Goal: Check status: Check status

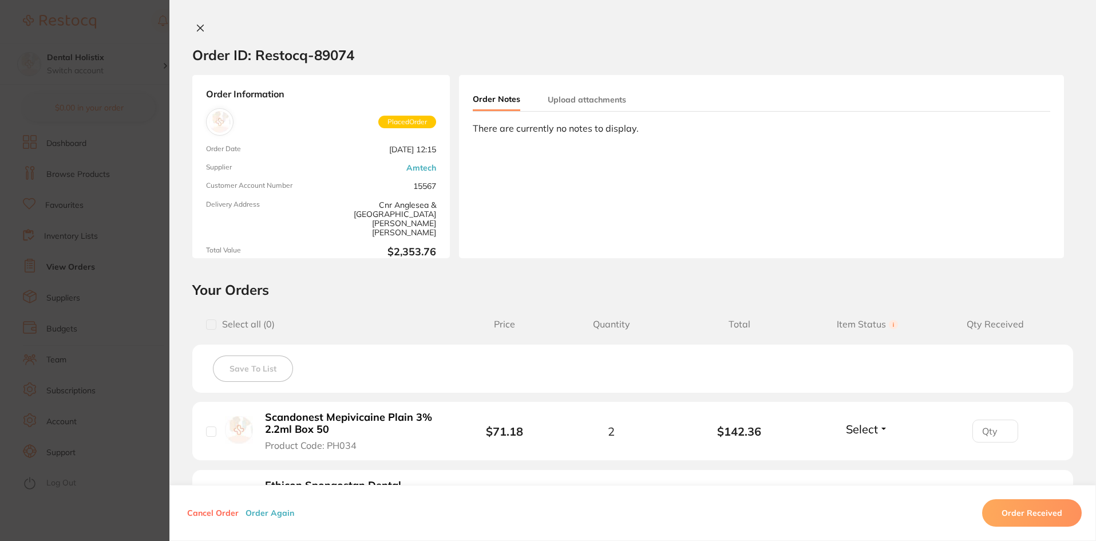
scroll to position [819, 0]
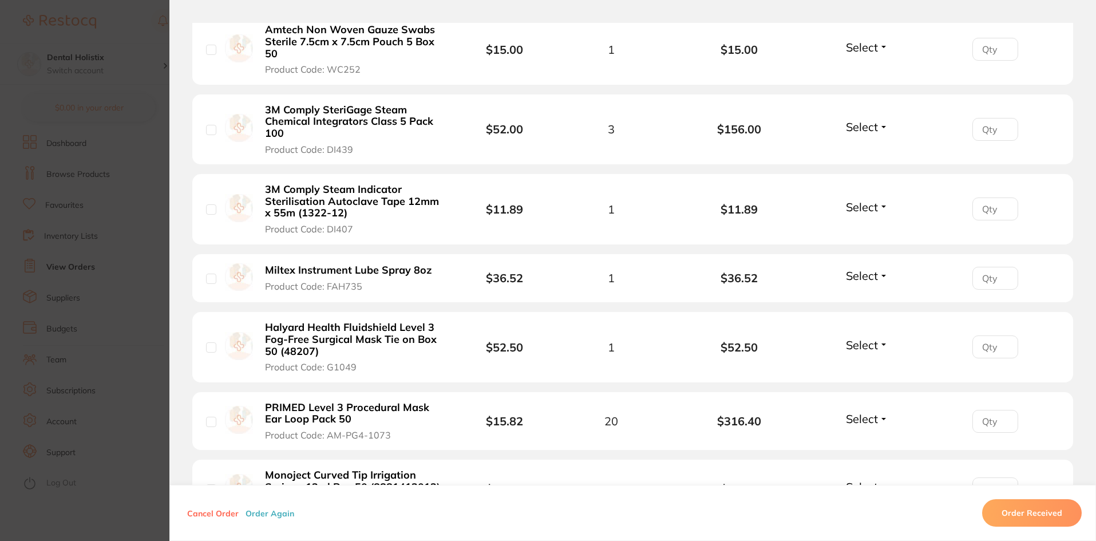
drag, startPoint x: 265, startPoint y: 325, endPoint x: 367, endPoint y: 265, distance: 118.5
click at [377, 322] on b "Halyard Health Fluidshield Level 3 Fog-Free Surgical Mask Tie on Box 50 (48207)" at bounding box center [353, 340] width 177 height 36
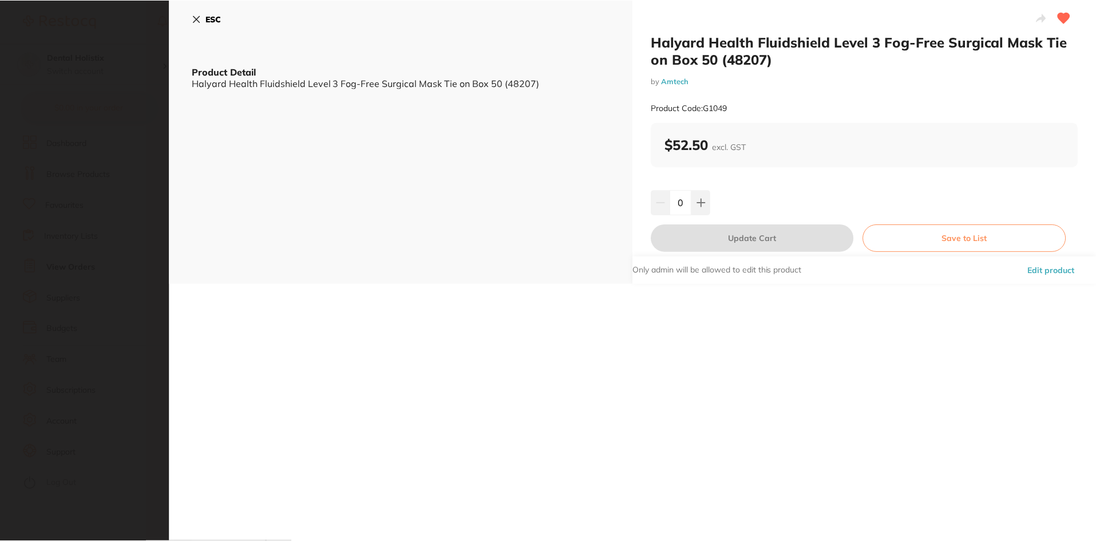
scroll to position [0, 0]
click at [198, 19] on icon at bounding box center [197, 19] width 6 height 6
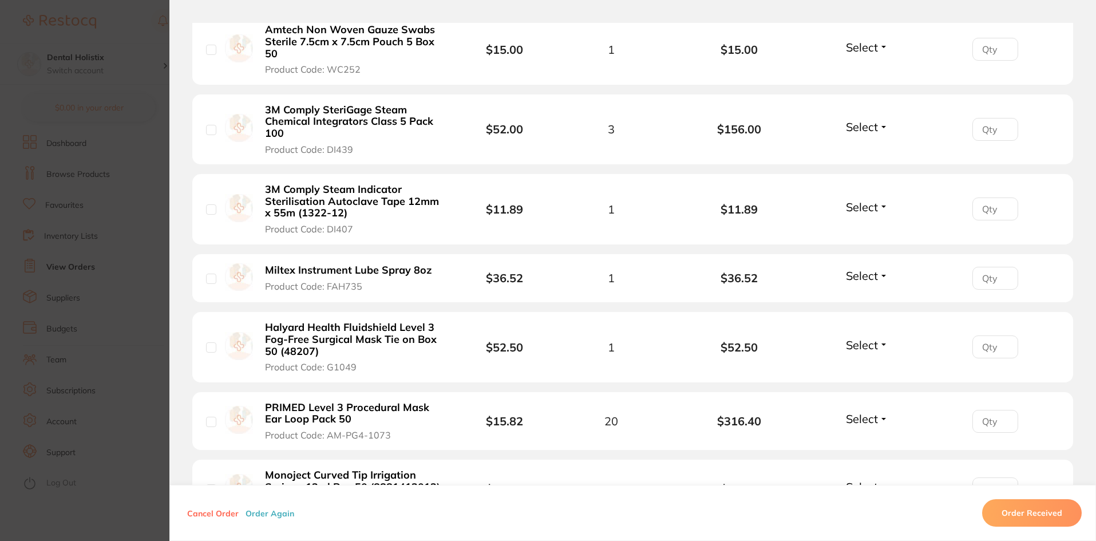
click at [283, 411] on b "PRIMED Level 3 Procedural Mask Ear Loop Pack 50" at bounding box center [353, 413] width 177 height 23
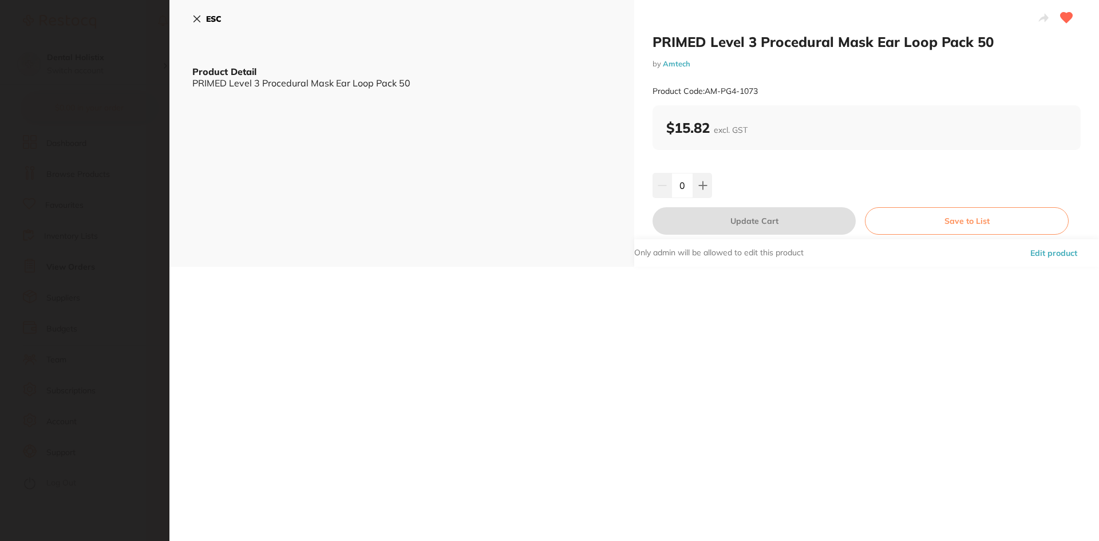
scroll to position [0, 0]
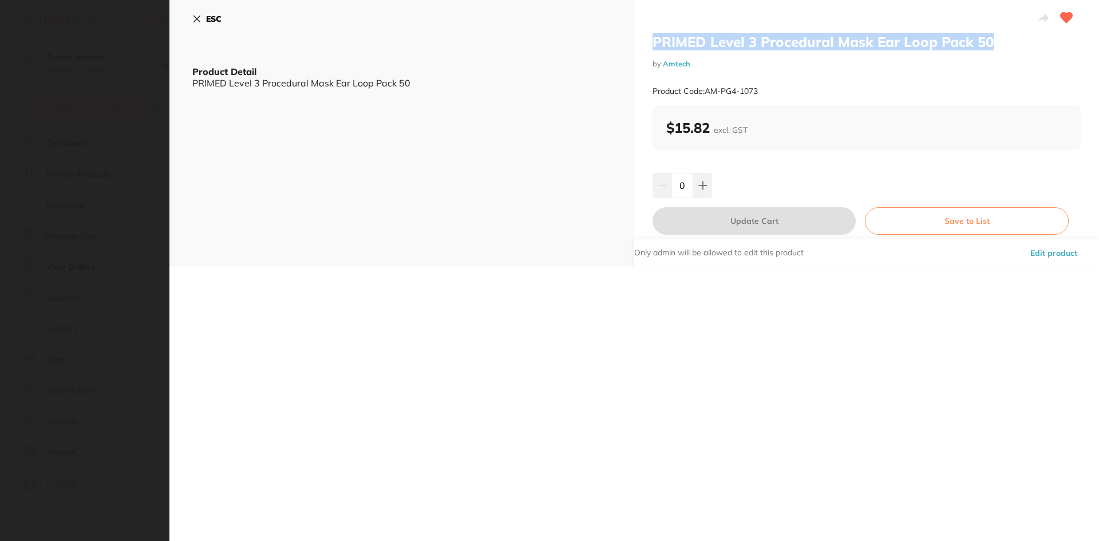
drag, startPoint x: 652, startPoint y: 42, endPoint x: 990, endPoint y: 45, distance: 338.4
click at [990, 45] on div "PRIMED Level 3 Procedural Mask Ear Loop Pack 50 by Amtech Product Code: AM-PG4-…" at bounding box center [866, 133] width 465 height 267
copy h2 "PRIMED Level 3 Procedural Mask Ear Loop Pack 50"
click at [196, 16] on icon at bounding box center [196, 18] width 9 height 9
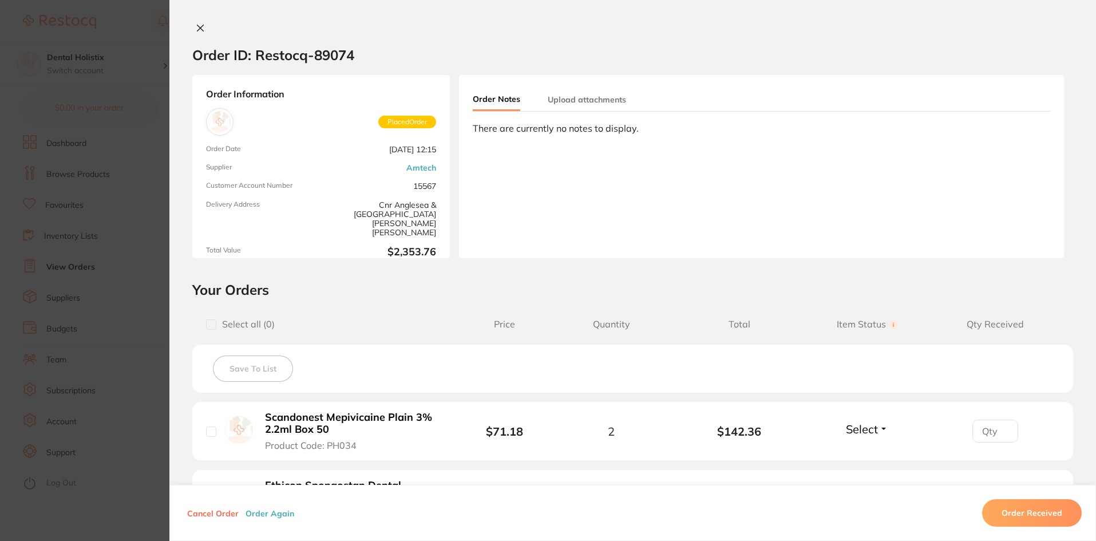
click at [196, 29] on icon at bounding box center [200, 27] width 9 height 9
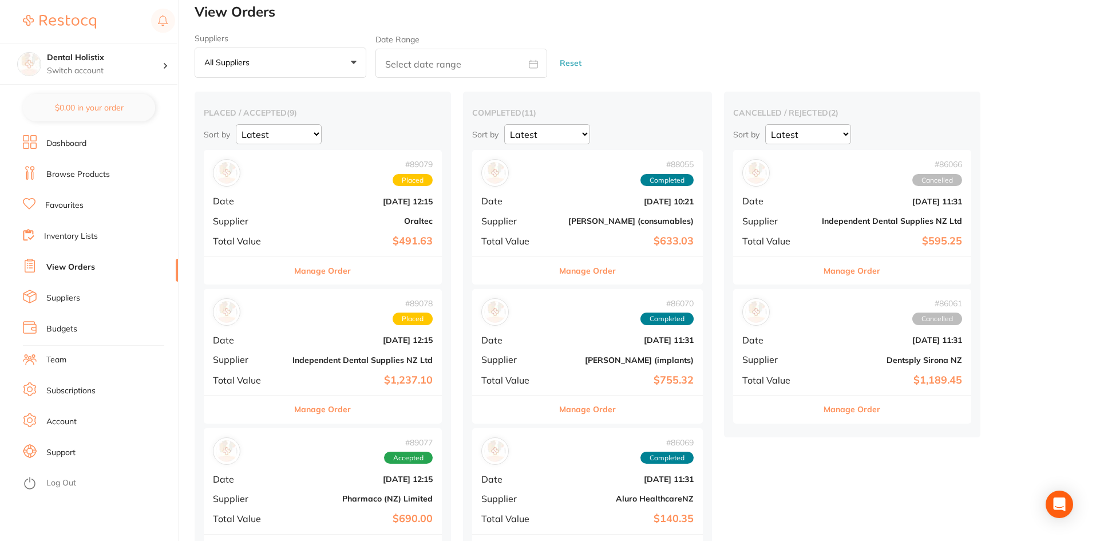
scroll to position [932, 0]
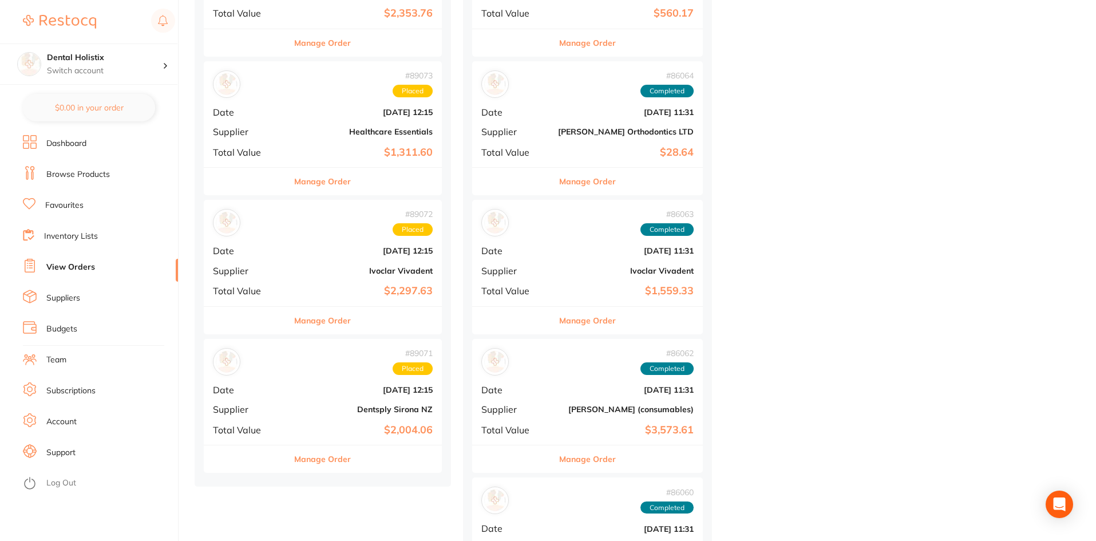
click at [329, 316] on button "Manage Order" at bounding box center [322, 320] width 57 height 27
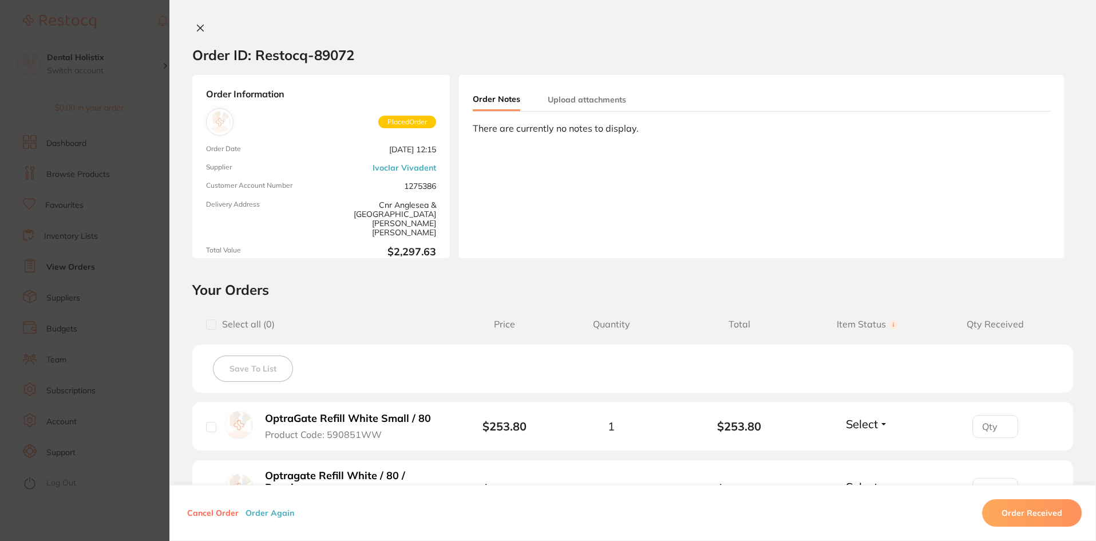
click at [196, 26] on icon at bounding box center [200, 27] width 9 height 9
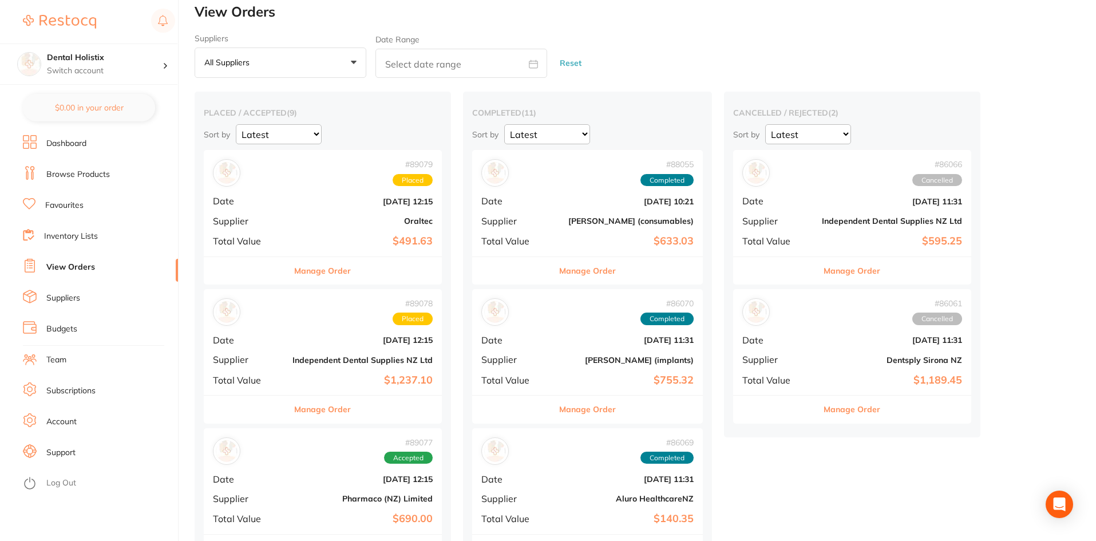
scroll to position [932, 0]
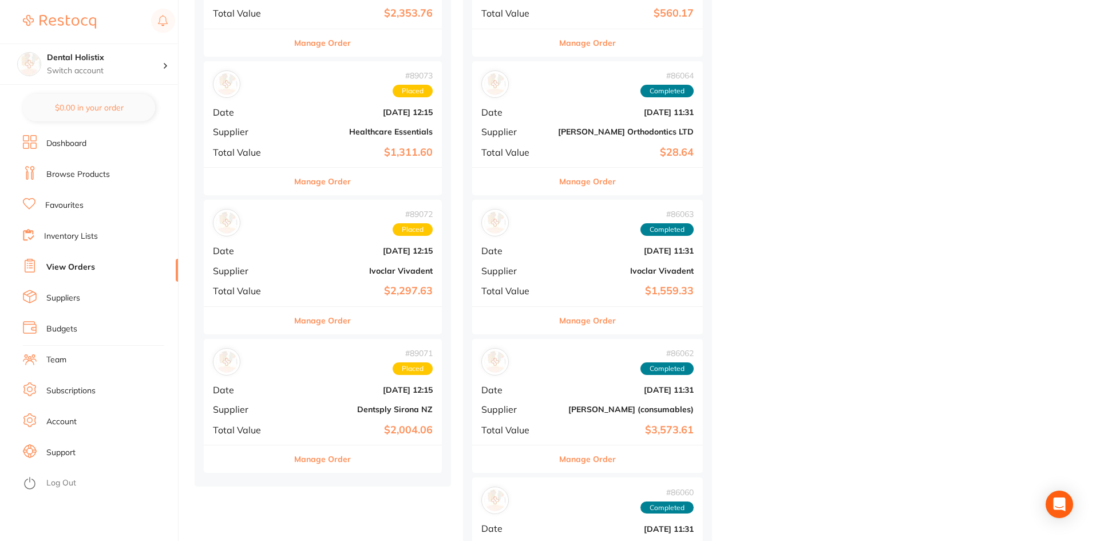
click at [601, 317] on button "Manage Order" at bounding box center [587, 320] width 57 height 27
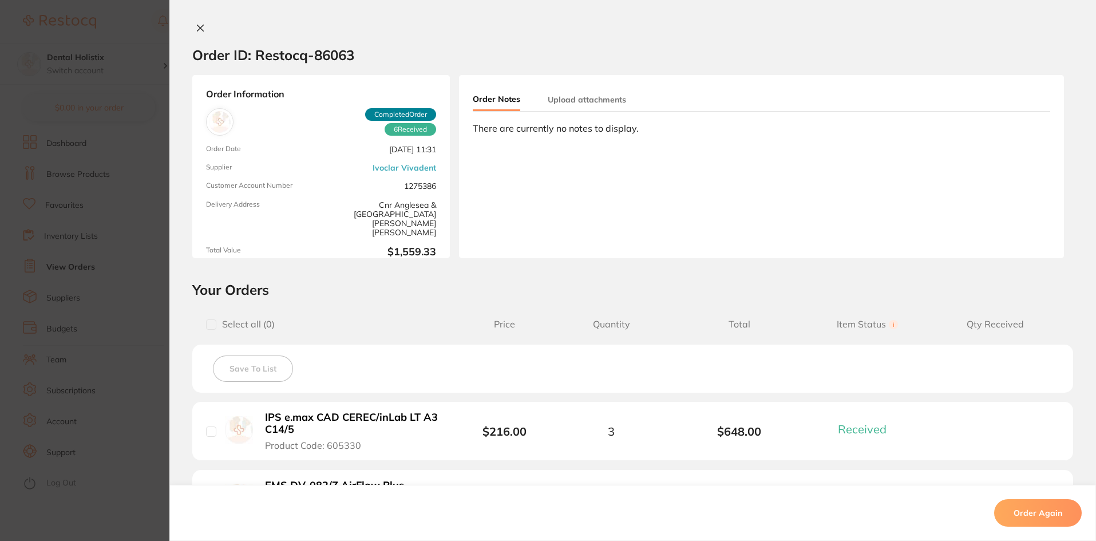
click at [200, 25] on icon at bounding box center [201, 28] width 6 height 6
